Goal: Check status: Check status

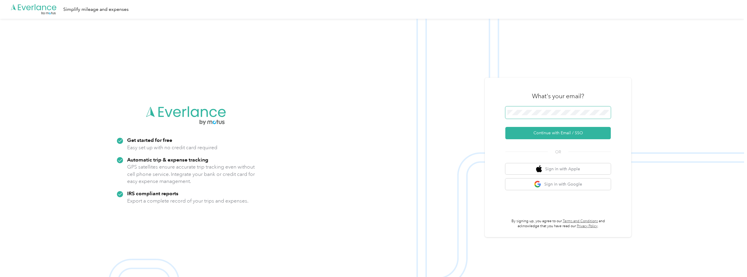
click at [505, 127] on button "Continue with Email / SSO" at bounding box center [557, 133] width 105 height 12
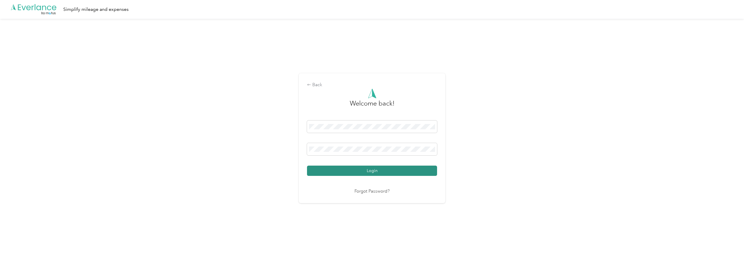
click at [365, 173] on button "Login" at bounding box center [372, 170] width 130 height 10
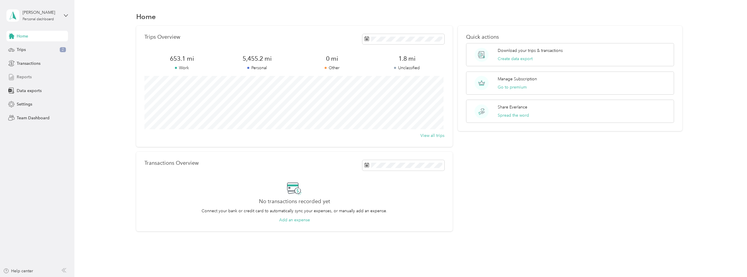
click at [25, 80] on div "Reports" at bounding box center [36, 77] width 61 height 11
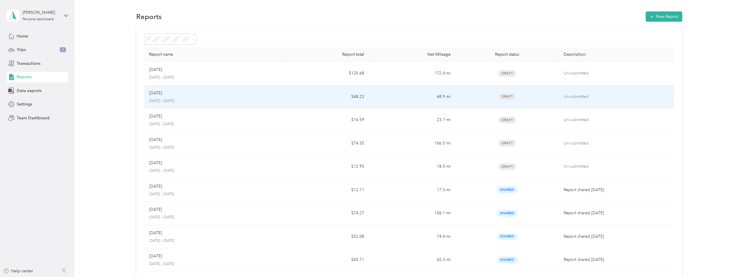
click at [203, 96] on div "Aug [DATE] - [DATE]" at bounding box center [213, 97] width 129 height 14
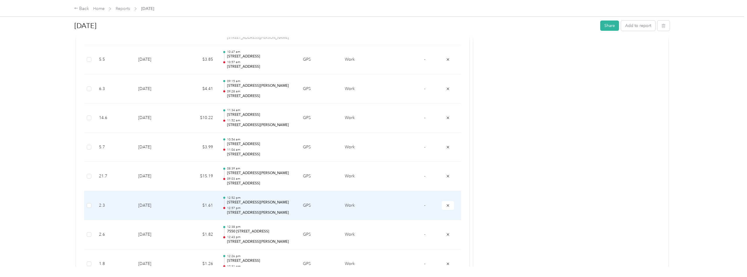
scroll to position [205, 0]
